Goal: Task Accomplishment & Management: Complete application form

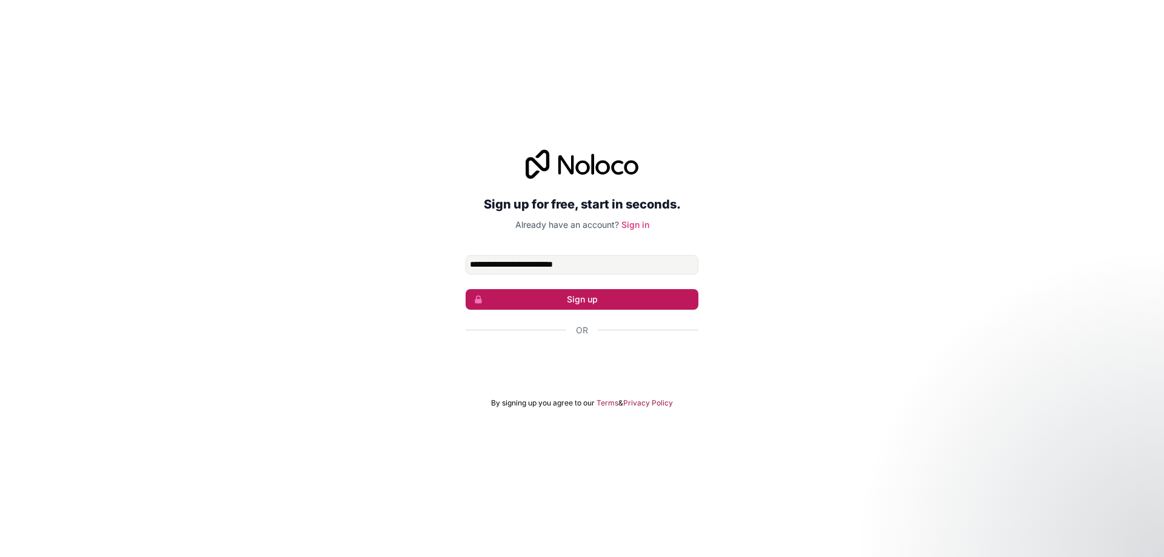
type input "**********"
click at [577, 304] on button "Sign up" at bounding box center [582, 299] width 233 height 21
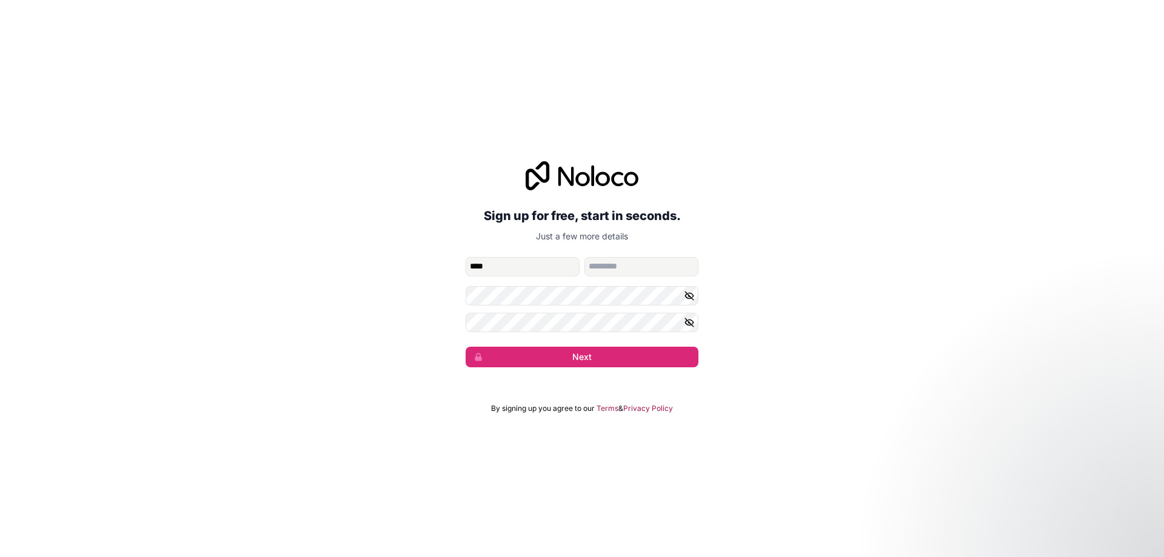
type input "****"
type input "*****"
click at [560, 368] on div "**********" at bounding box center [582, 264] width 1164 height 240
click at [564, 363] on button "Next" at bounding box center [582, 357] width 233 height 21
click at [592, 359] on button "Next" at bounding box center [582, 357] width 233 height 21
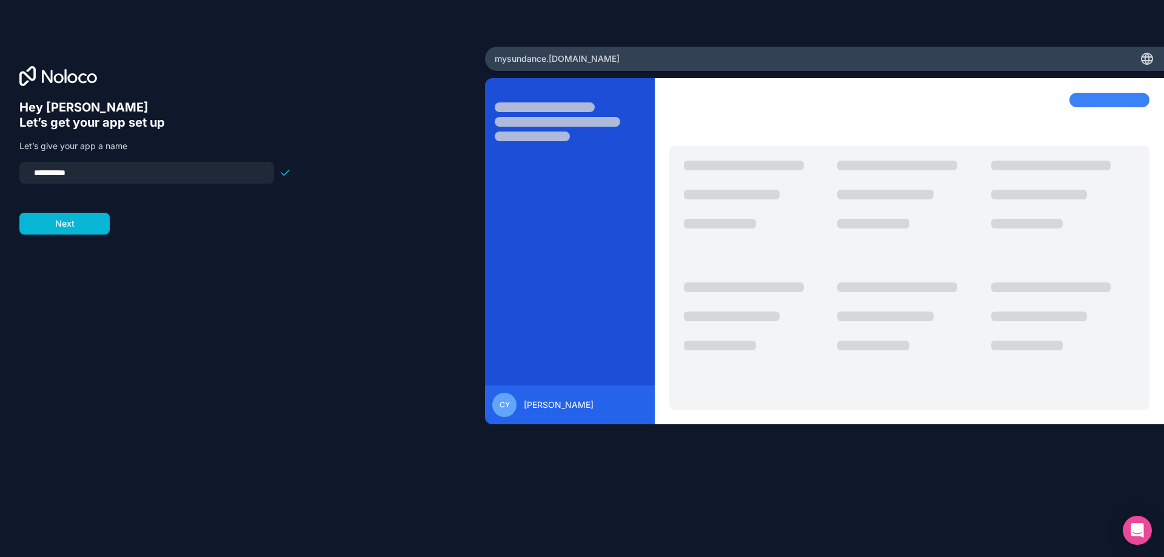
drag, startPoint x: 104, startPoint y: 173, endPoint x: 25, endPoint y: 177, distance: 78.3
click at [25, 177] on div "**********" at bounding box center [146, 173] width 255 height 22
type input "*********"
click at [58, 229] on button "Next" at bounding box center [64, 224] width 90 height 22
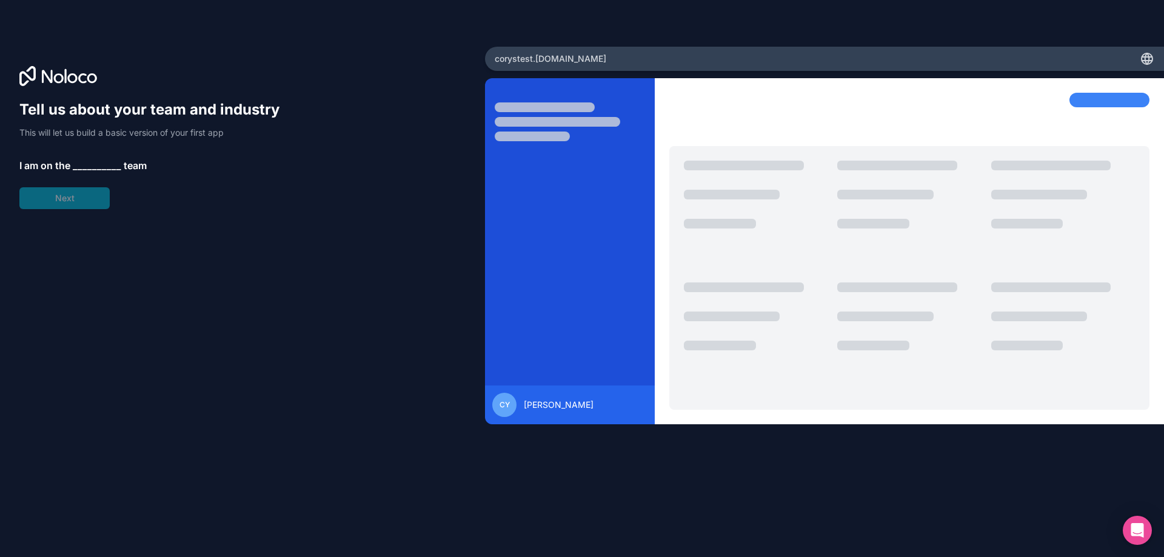
click at [93, 161] on span "__________" at bounding box center [97, 165] width 48 height 15
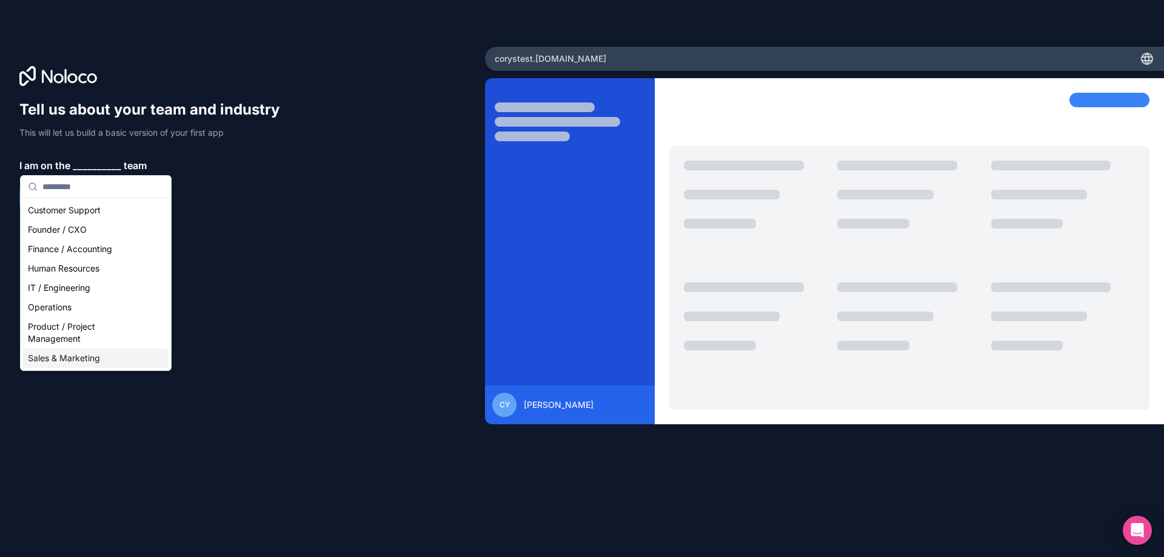
click at [78, 355] on div "Sales & Marketing" at bounding box center [95, 358] width 145 height 19
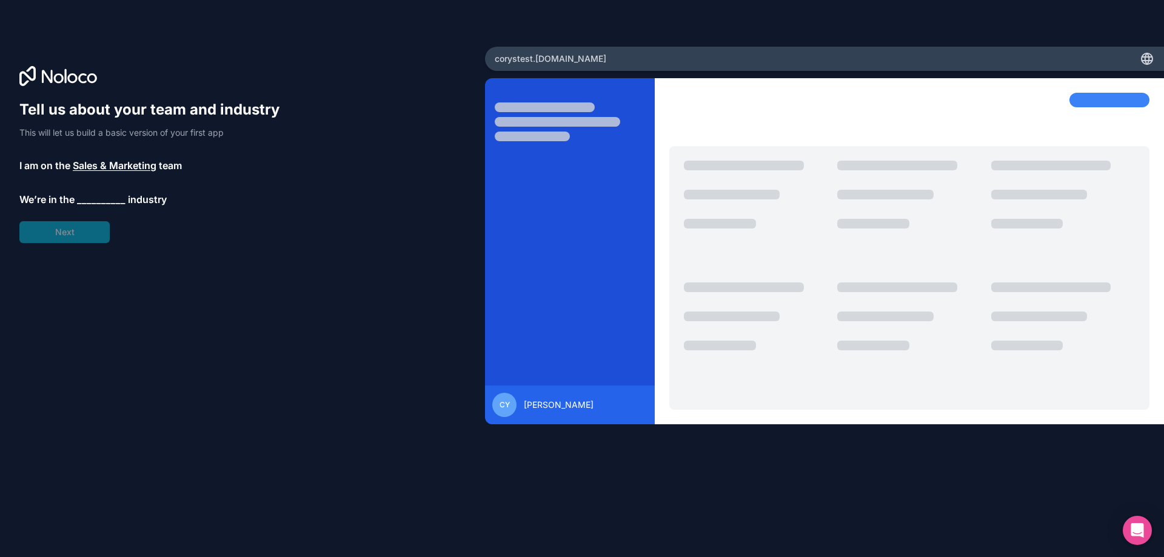
click at [98, 199] on span "__________" at bounding box center [101, 199] width 48 height 15
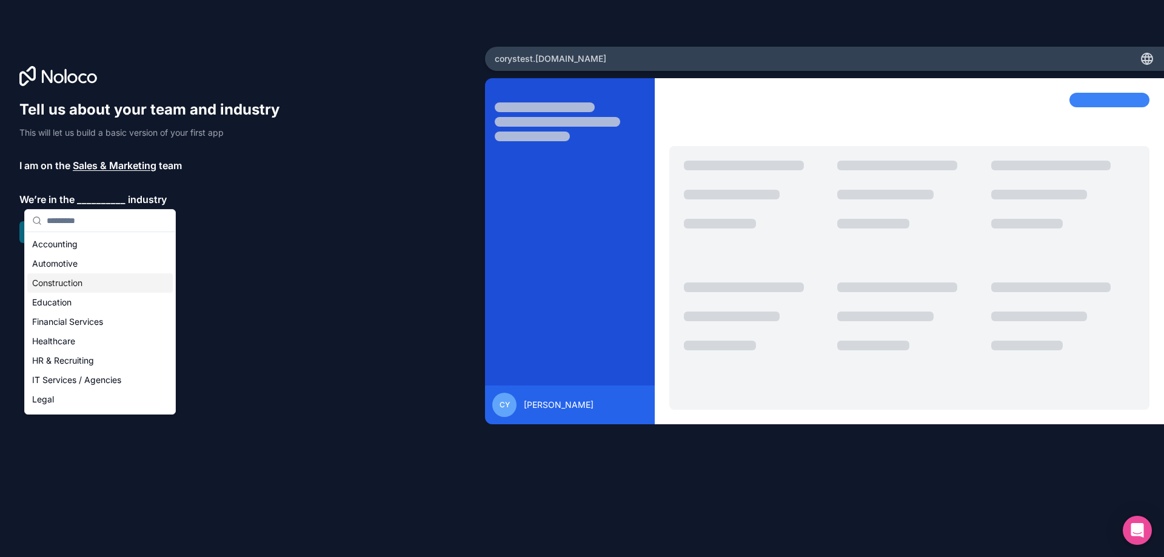
click at [84, 286] on div "Construction" at bounding box center [99, 282] width 145 height 19
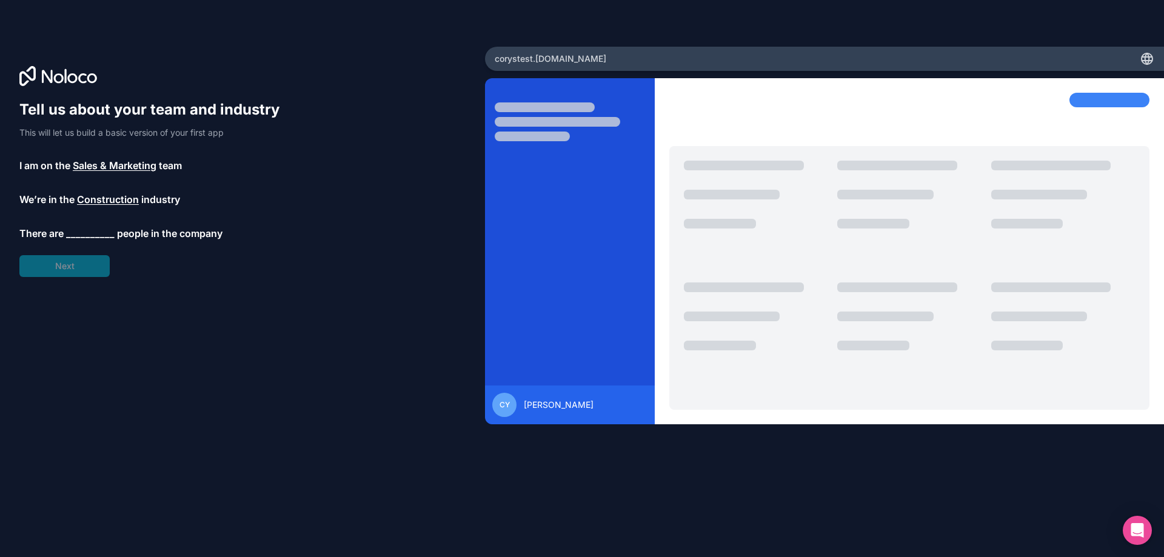
click at [93, 233] on span "__________" at bounding box center [90, 233] width 48 height 15
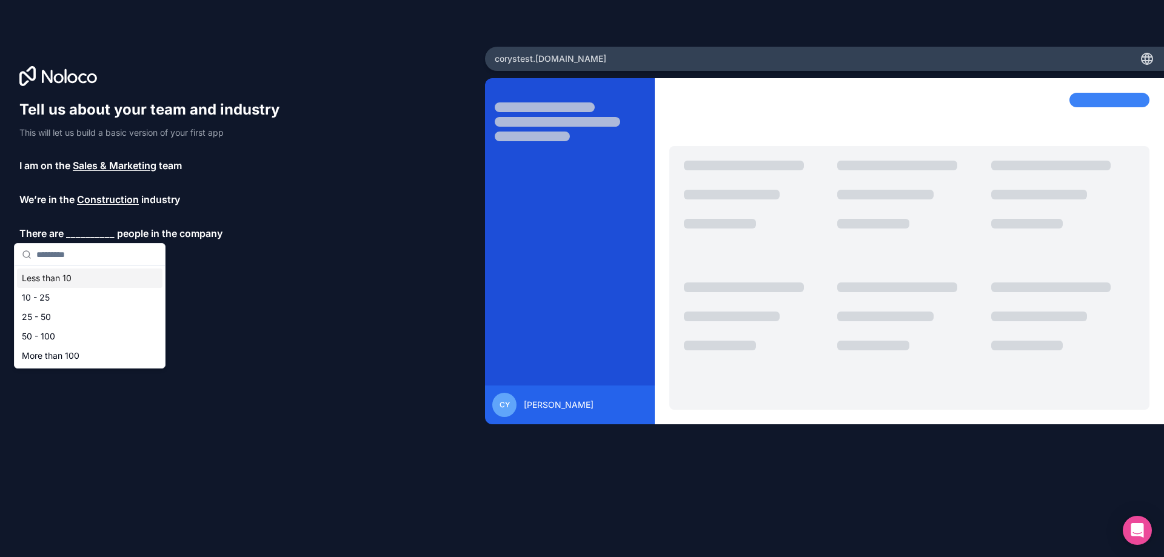
click at [77, 276] on div "Less than 10" at bounding box center [89, 278] width 145 height 19
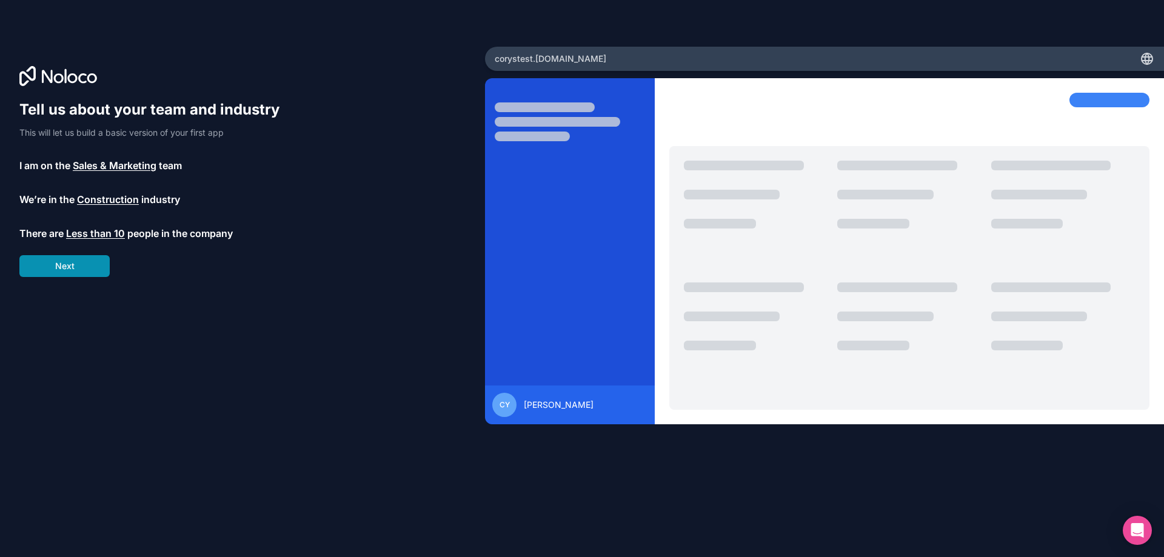
click at [81, 264] on button "Next" at bounding box center [64, 266] width 90 height 22
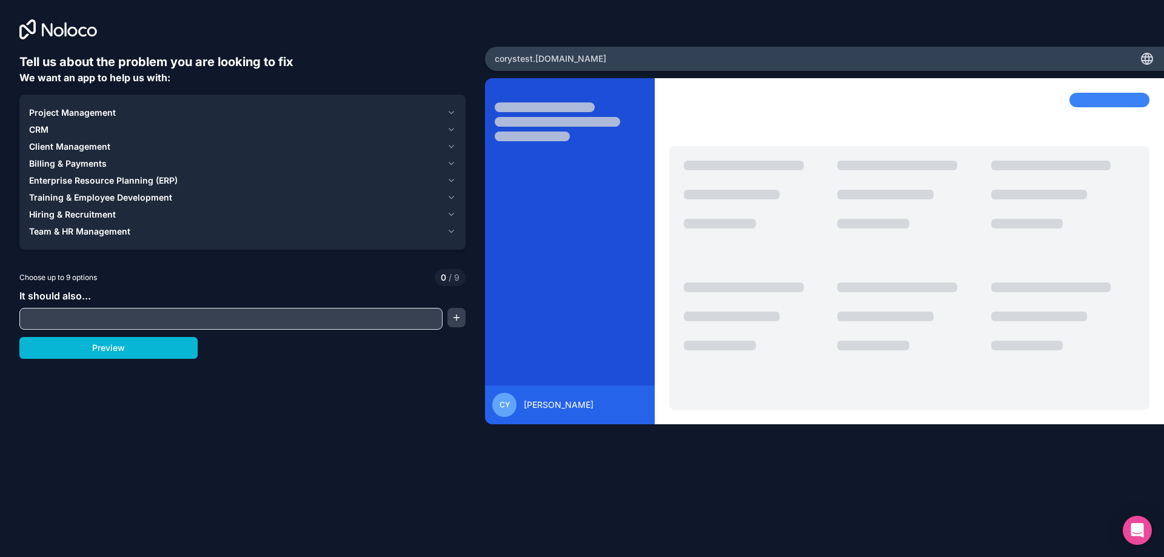
click at [48, 143] on span "Client Management" at bounding box center [69, 147] width 81 height 12
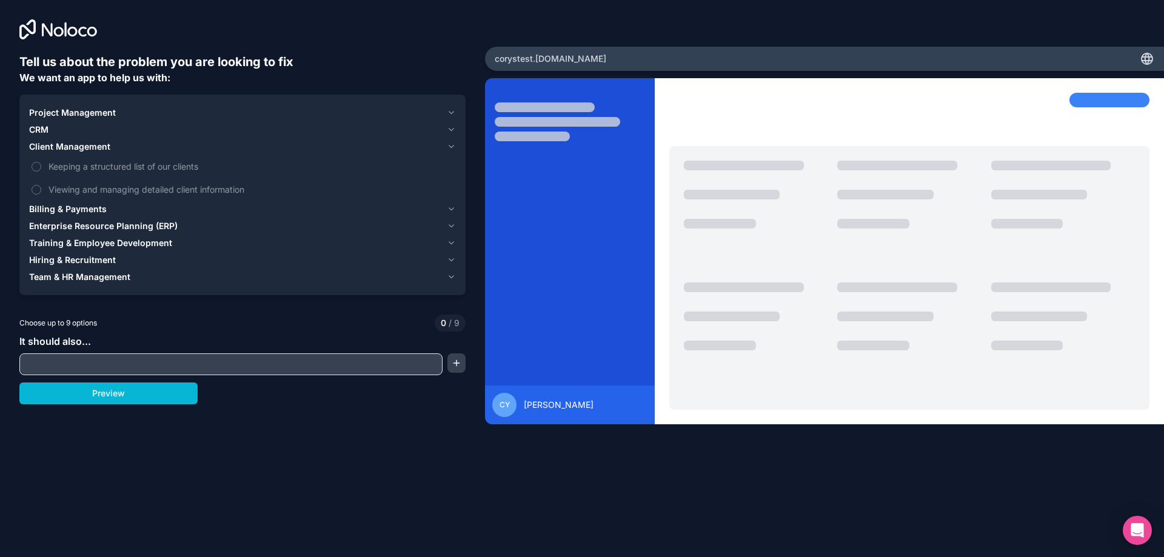
click at [50, 143] on span "Client Management" at bounding box center [69, 147] width 81 height 12
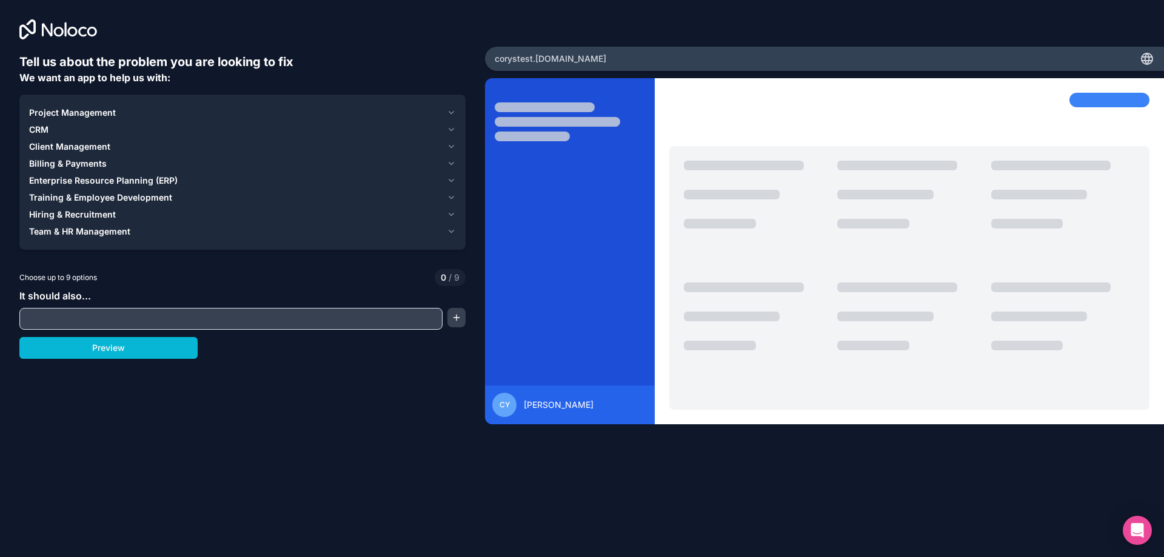
click at [47, 125] on span "CRM" at bounding box center [38, 130] width 19 height 12
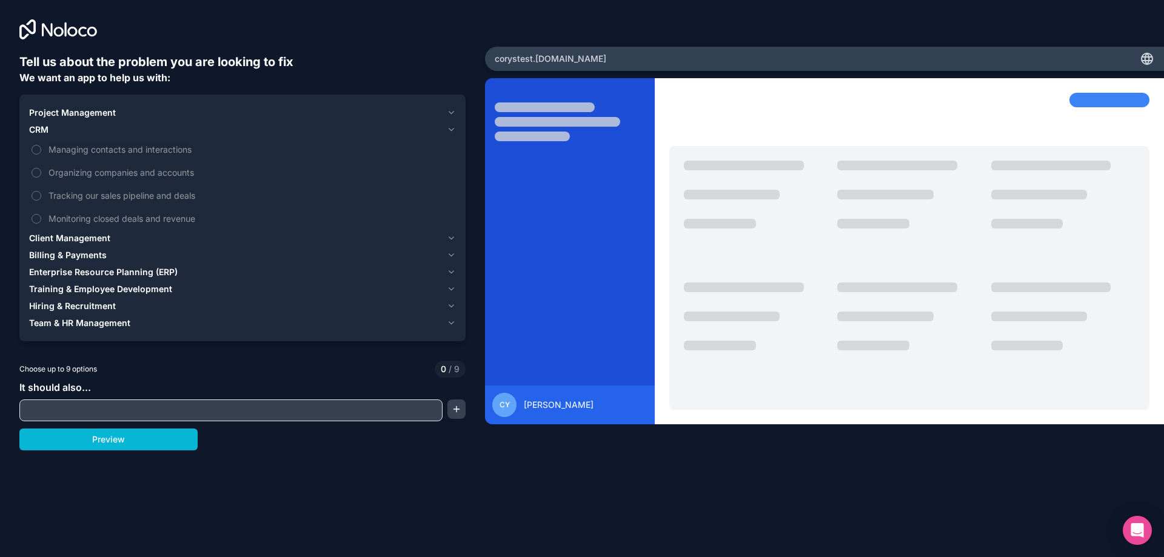
click at [47, 125] on span "CRM" at bounding box center [38, 130] width 19 height 12
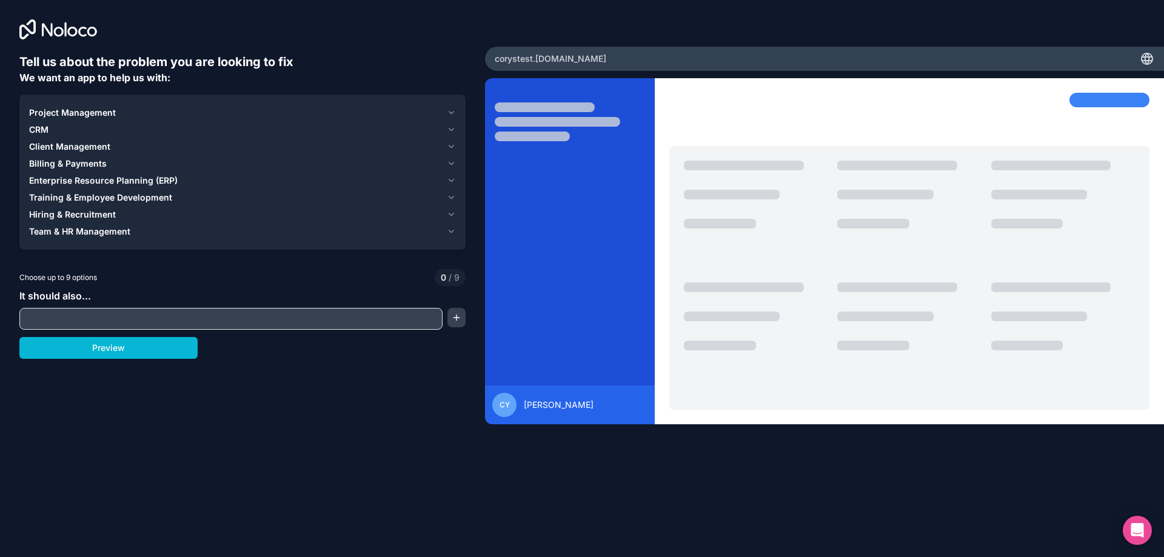
click at [53, 111] on span "Project Management" at bounding box center [72, 113] width 87 height 12
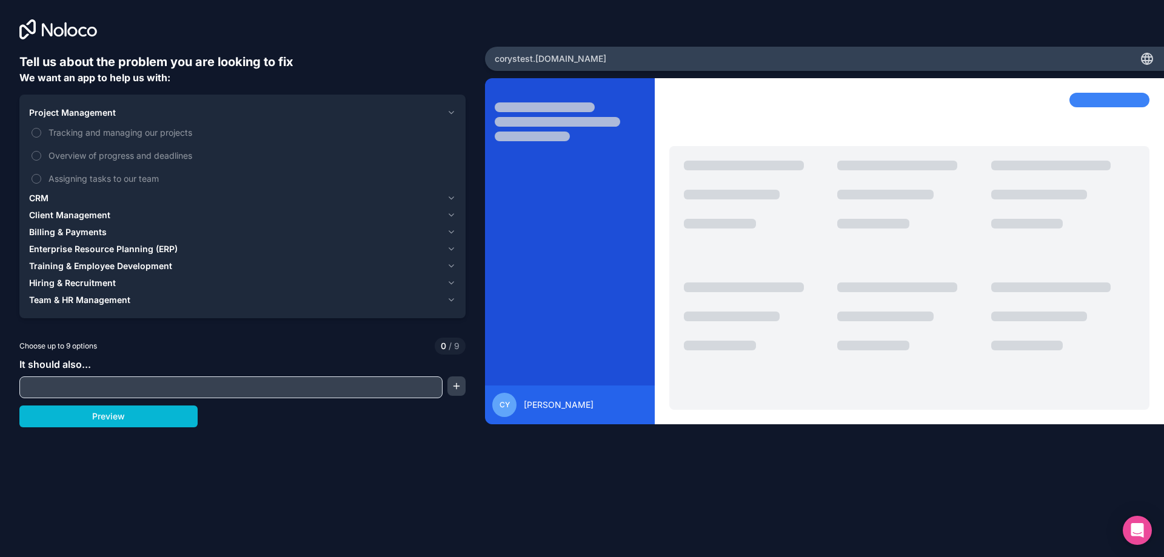
click at [53, 111] on span "Project Management" at bounding box center [72, 113] width 87 height 12
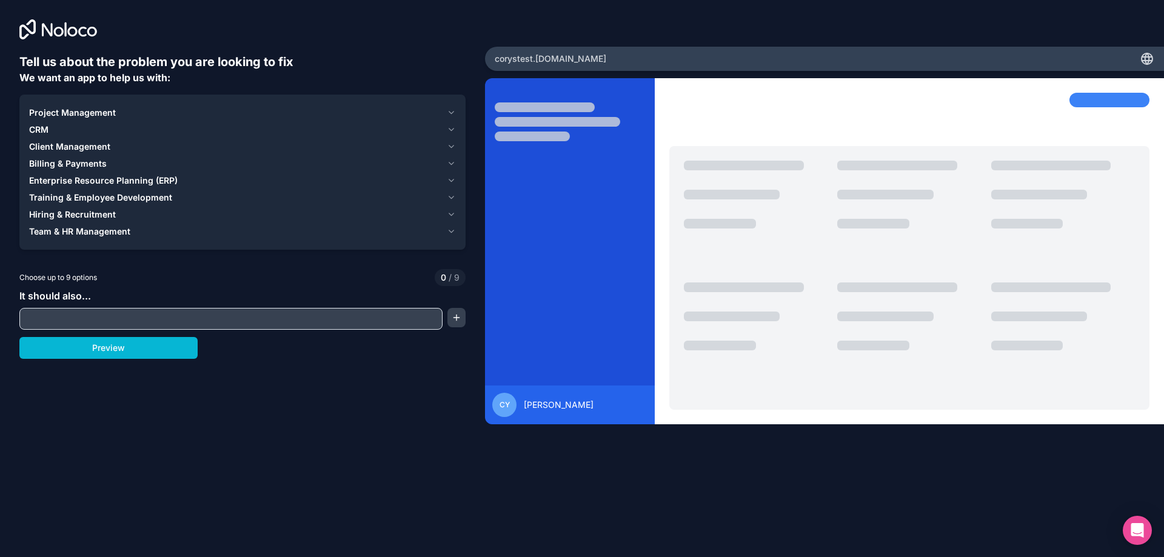
click at [70, 216] on span "Hiring & Recruitment" at bounding box center [72, 215] width 87 height 12
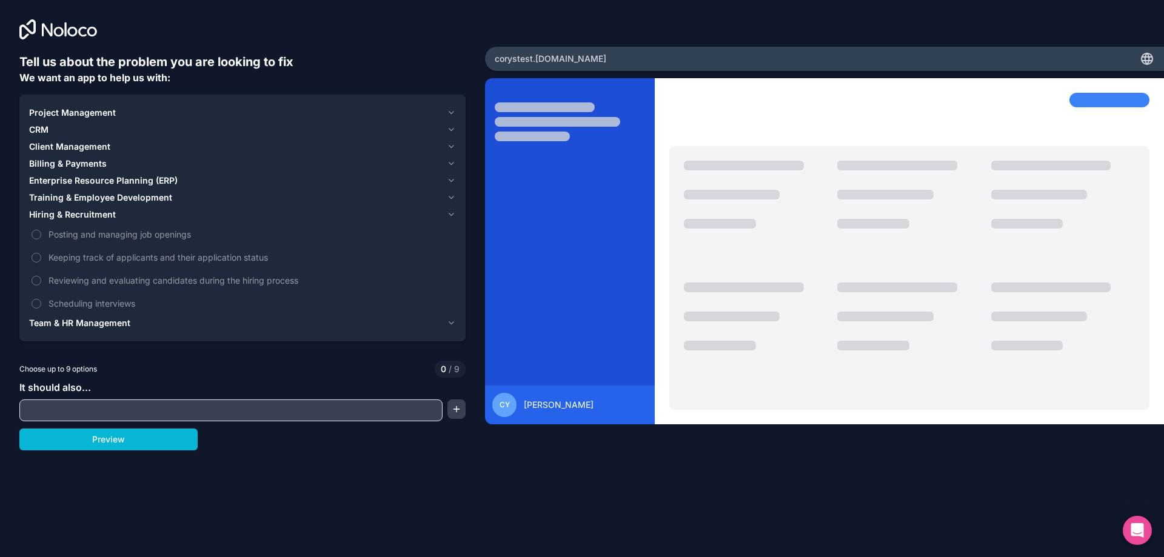
click at [72, 211] on span "Hiring & Recruitment" at bounding box center [72, 215] width 87 height 12
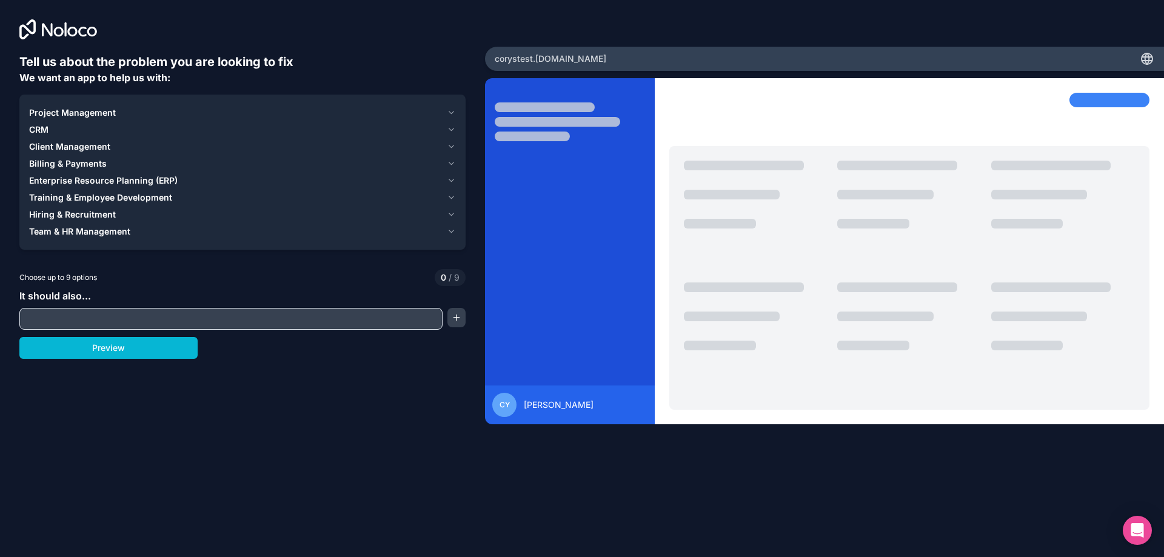
click at [82, 143] on span "Client Management" at bounding box center [69, 147] width 81 height 12
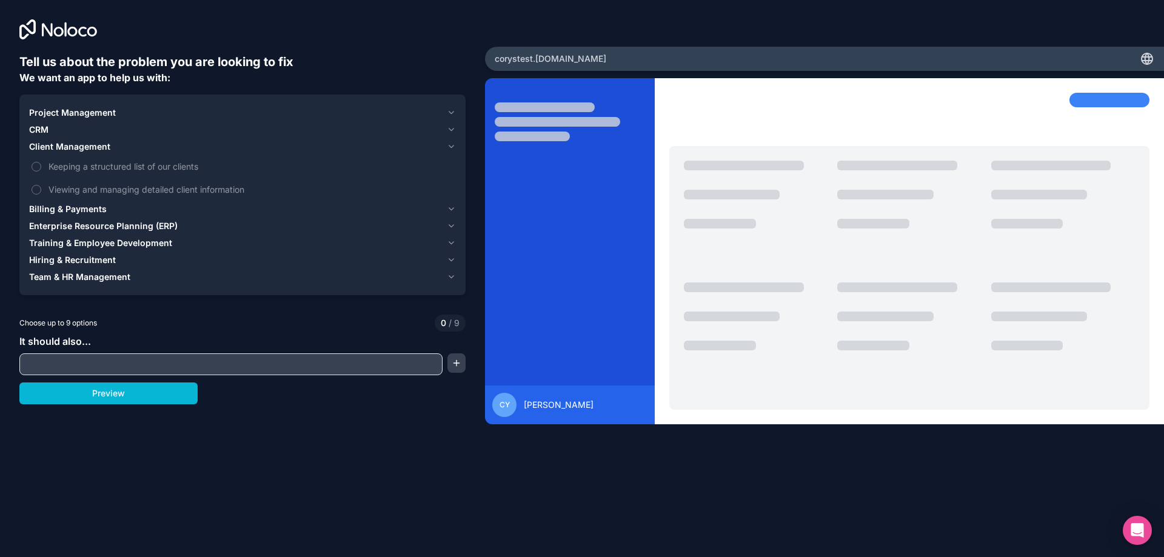
click at [88, 209] on span "Billing & Payments" at bounding box center [68, 209] width 78 height 12
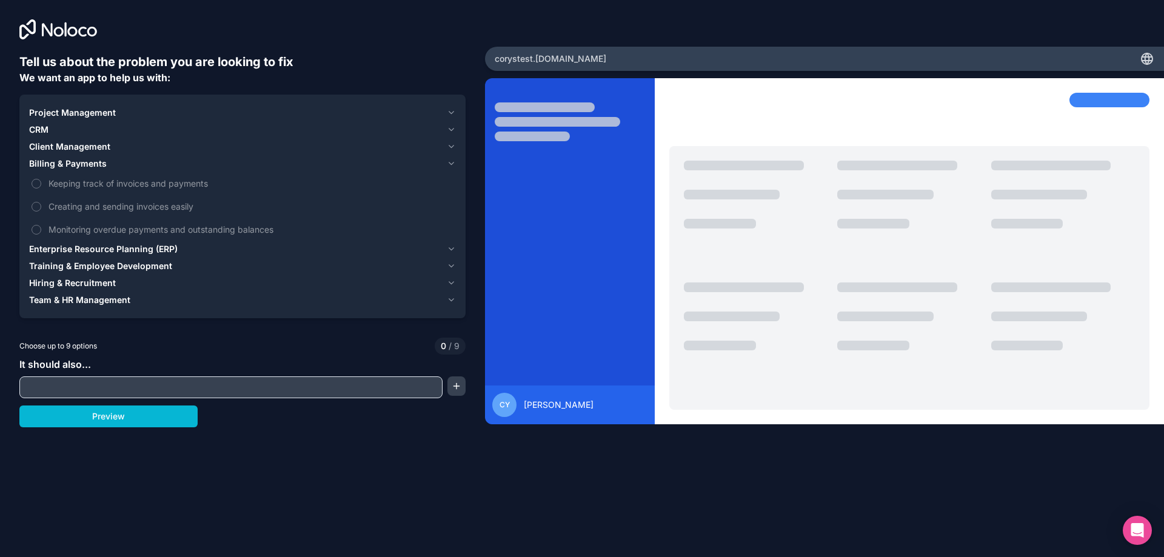
click at [131, 247] on span "Enterprise Resource Planning (ERP)" at bounding box center [103, 249] width 149 height 12
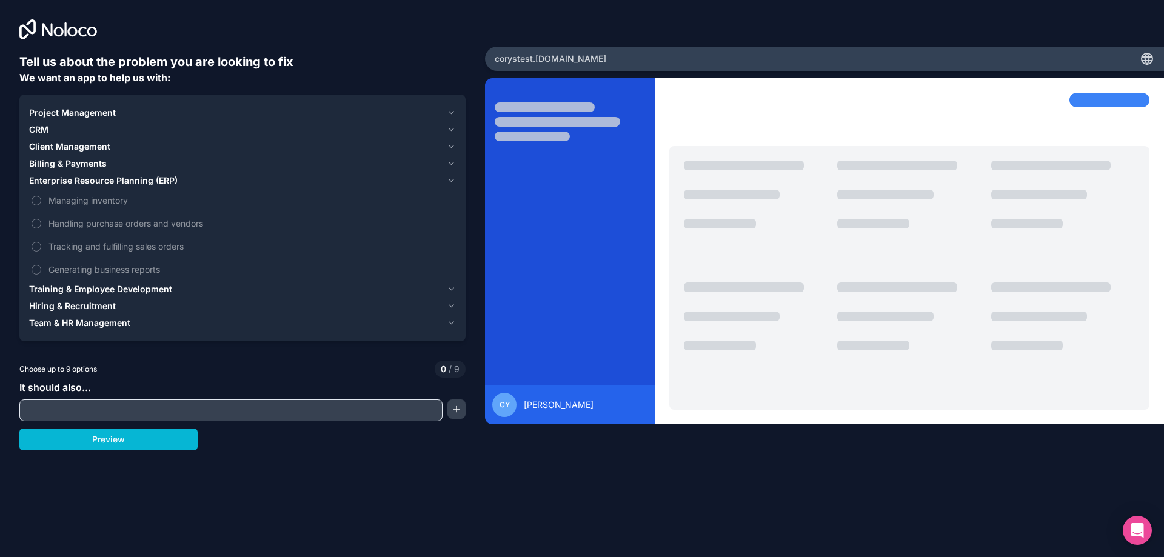
click at [112, 282] on button "Training & Employee Development" at bounding box center [242, 289] width 427 height 17
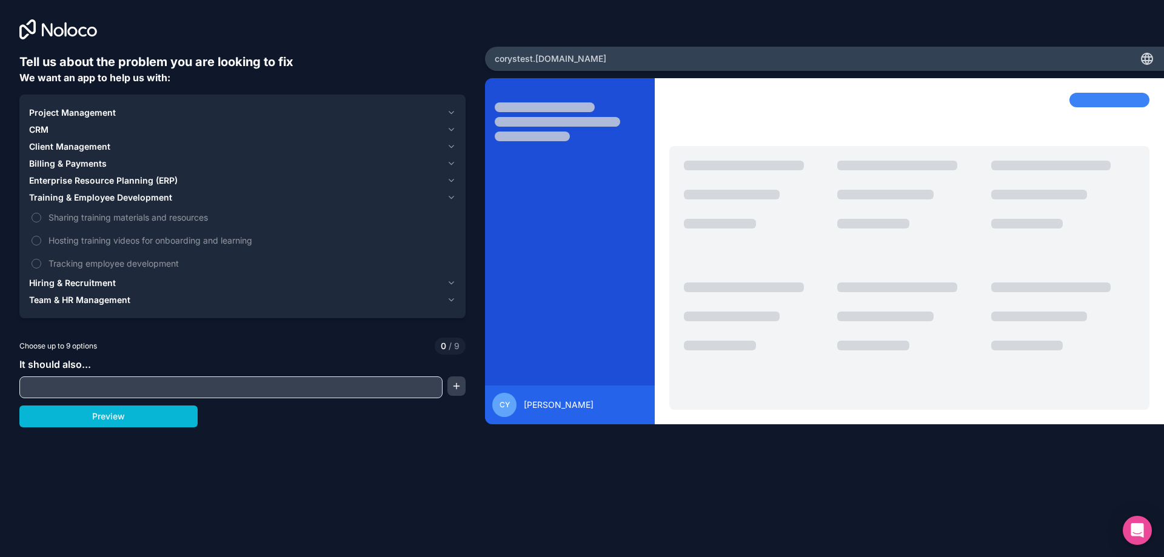
click at [109, 279] on span "Hiring & Recruitment" at bounding box center [72, 283] width 87 height 12
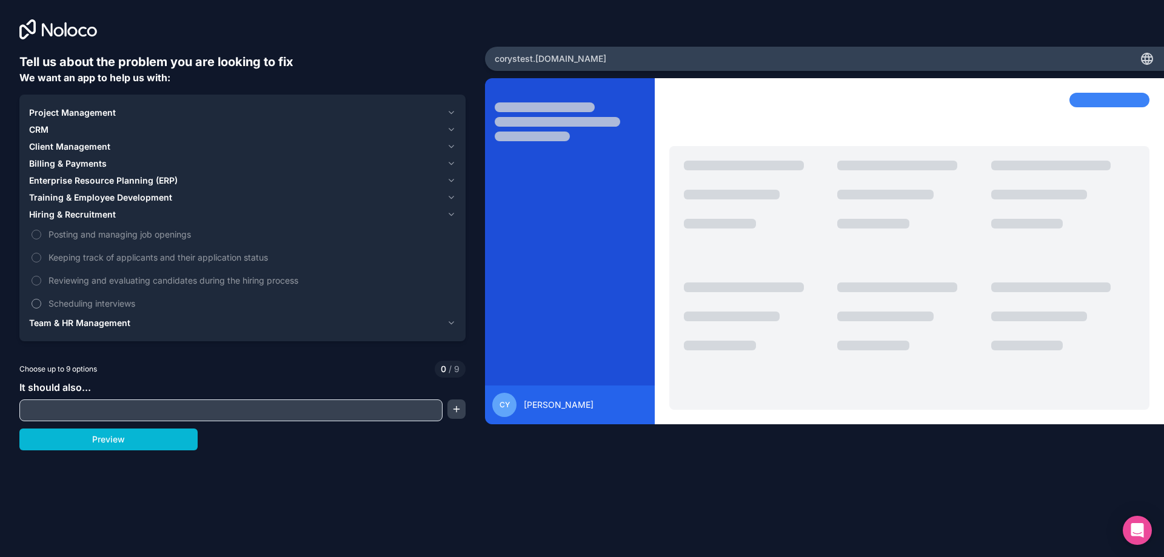
click at [105, 312] on label "Scheduling interviews" at bounding box center [242, 303] width 427 height 22
click at [41, 309] on button "Scheduling interviews" at bounding box center [37, 304] width 10 height 10
click at [105, 318] on span "Team & HR Management" at bounding box center [79, 323] width 101 height 12
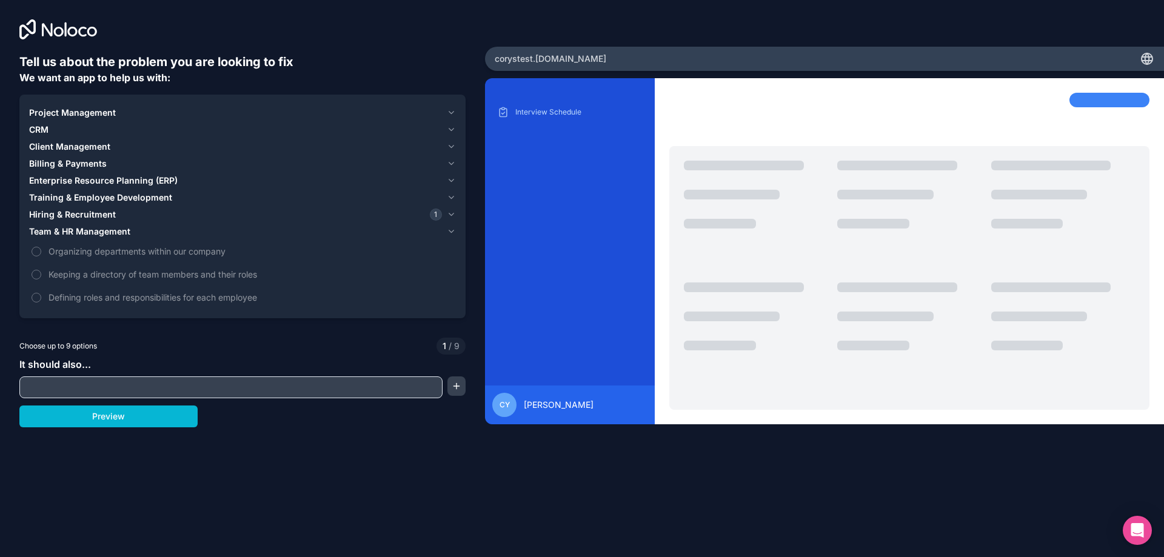
click at [94, 196] on span "Training & Employee Development" at bounding box center [100, 198] width 143 height 12
